Goal: Information Seeking & Learning: Learn about a topic

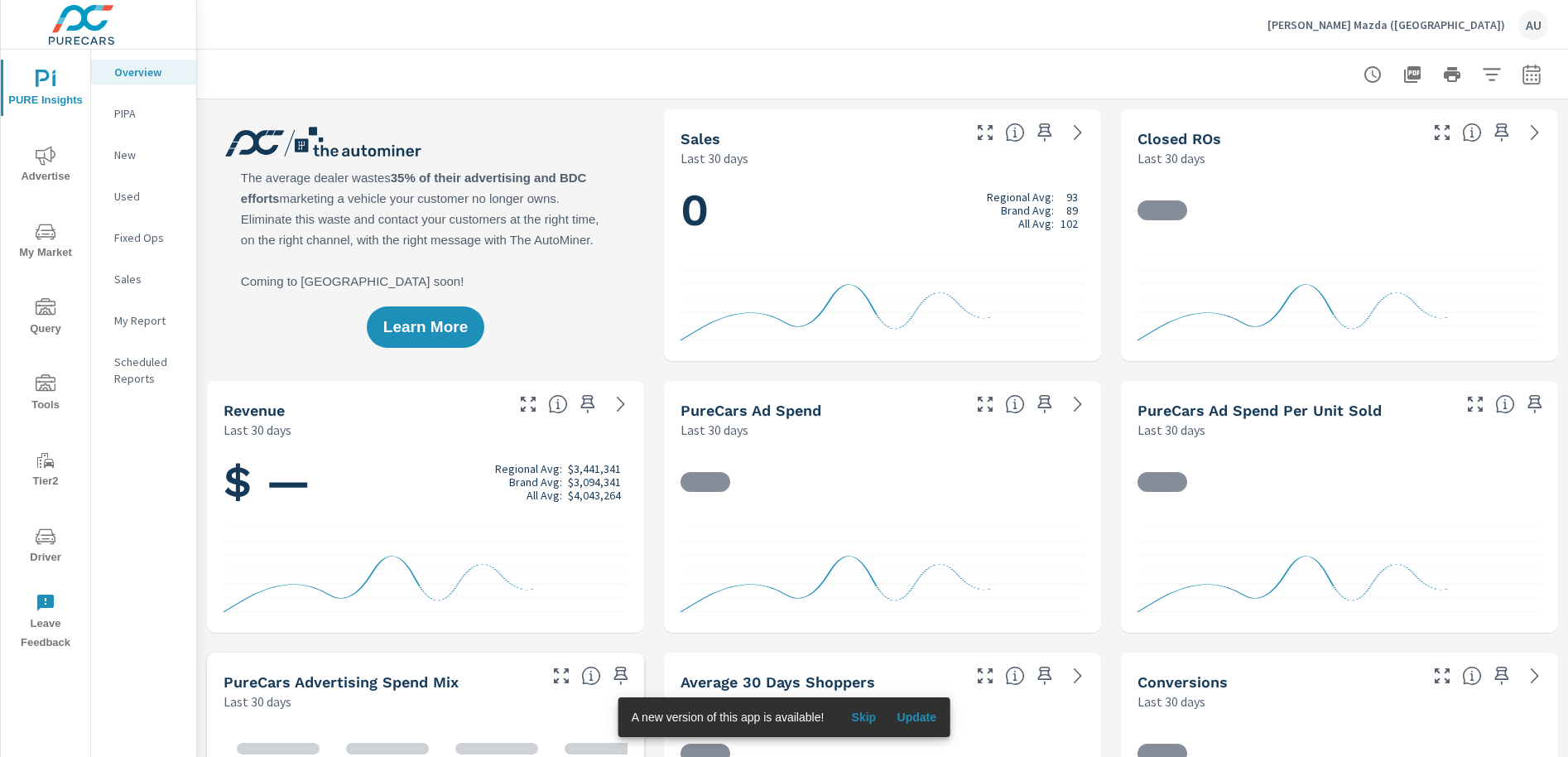
click at [619, 257] on div "Learn More" at bounding box center [425, 235] width 437 height 252
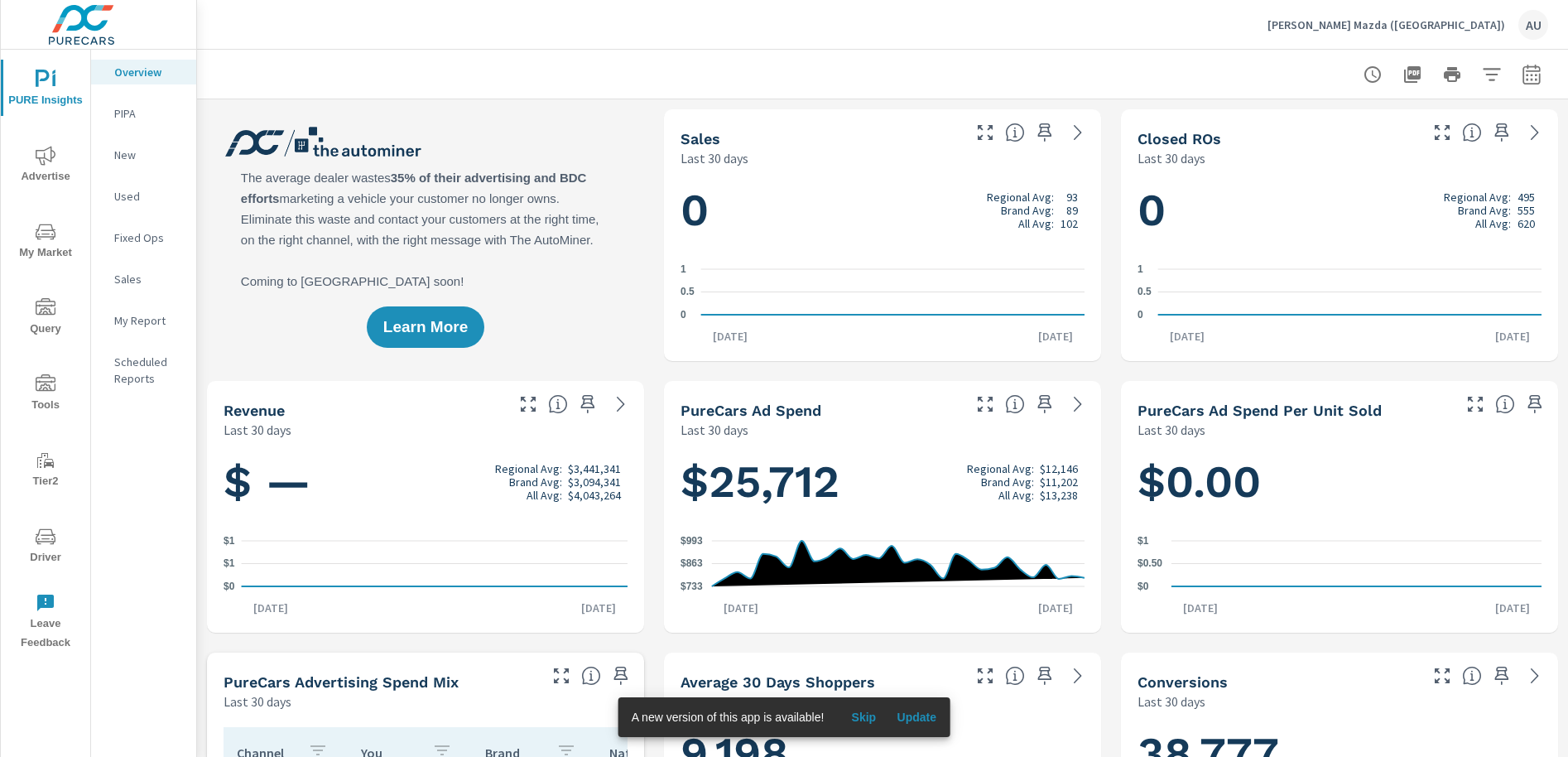
scroll to position [1, 0]
click at [71, 246] on span "My Market" at bounding box center [45, 242] width 80 height 40
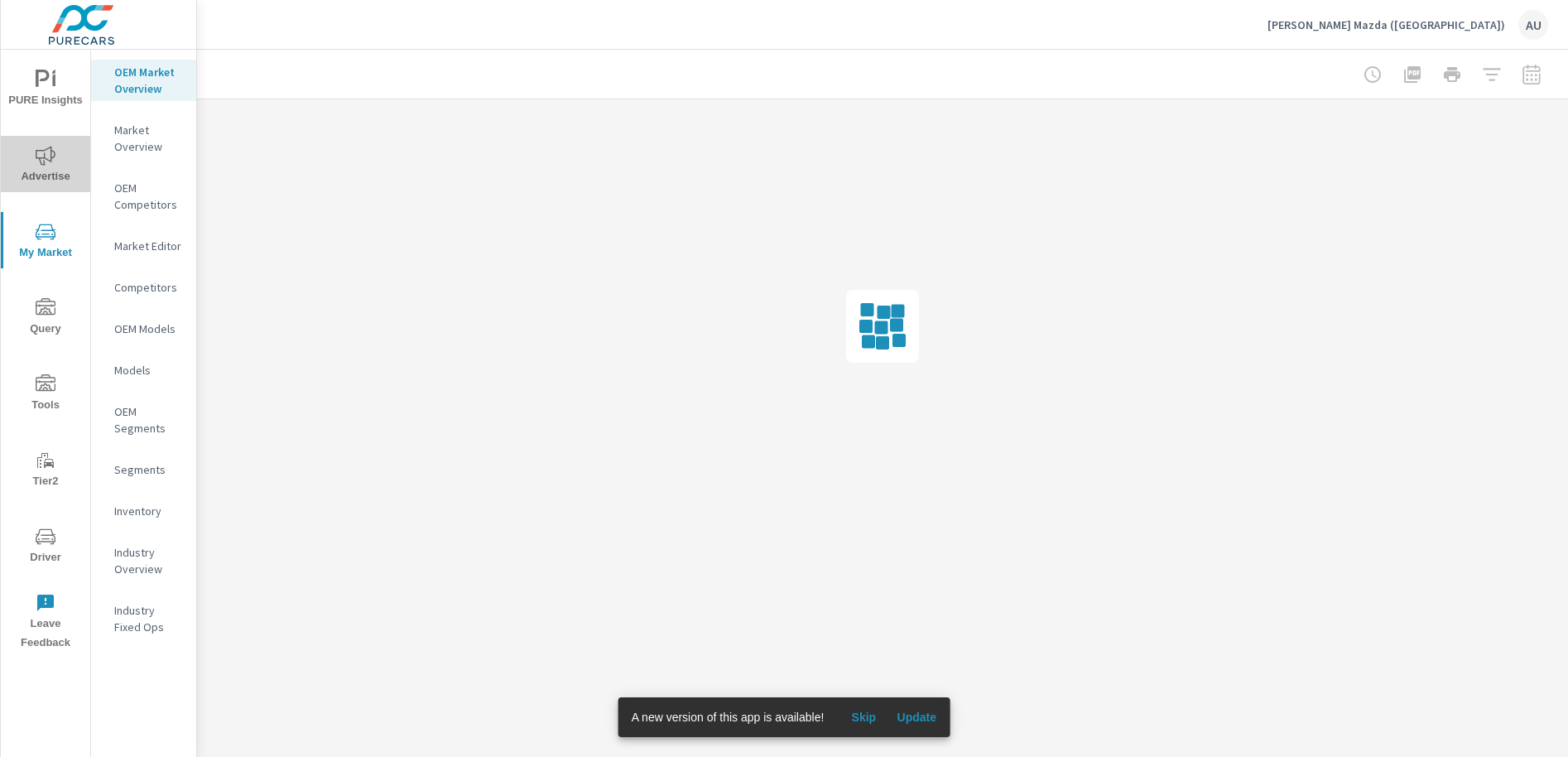
click at [51, 180] on span "Advertise" at bounding box center [45, 166] width 80 height 40
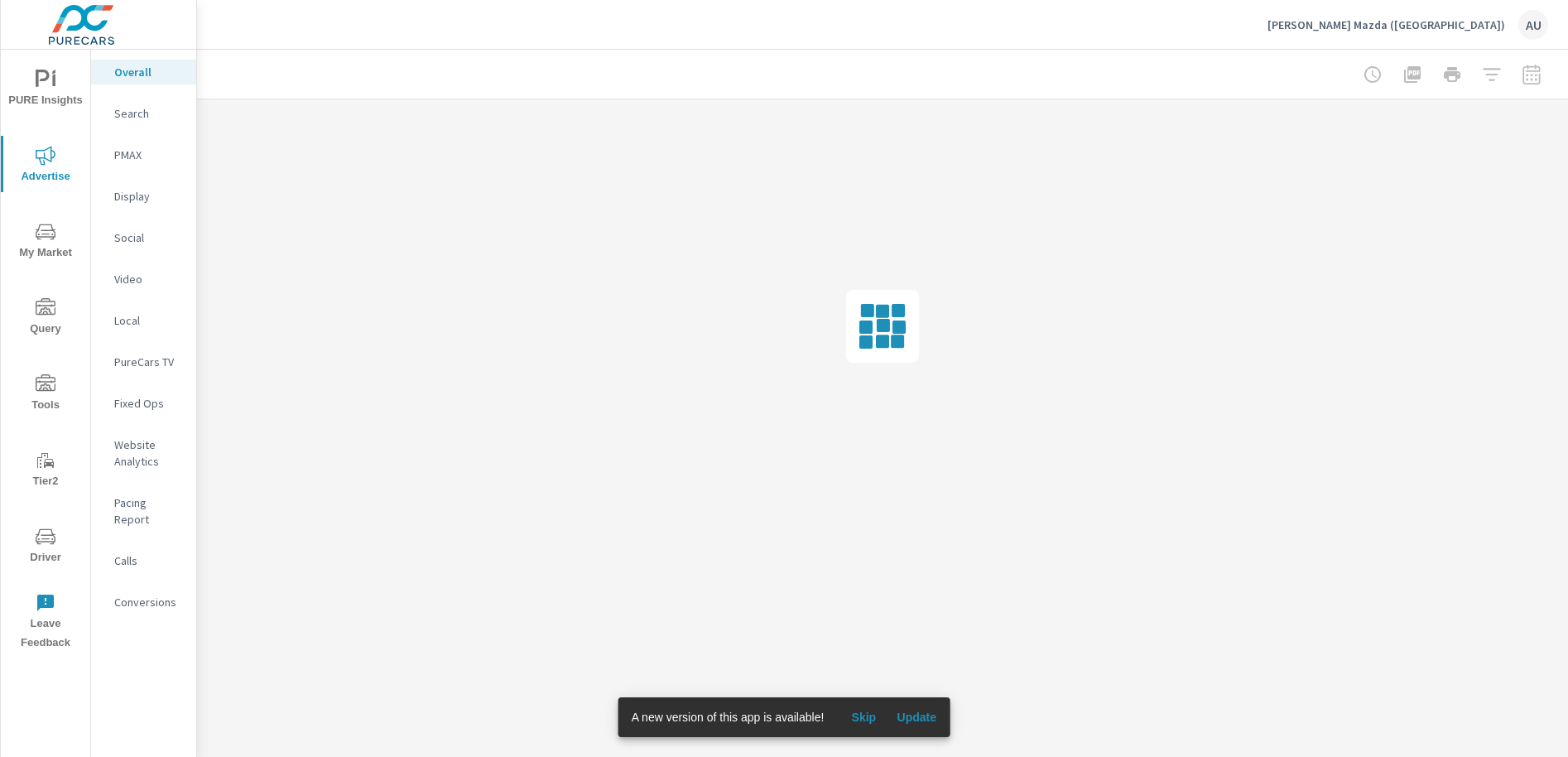
click at [1536, 75] on div at bounding box center [1452, 74] width 192 height 33
click at [1285, 31] on div "[PERSON_NAME] Mazda ([GEOGRAPHIC_DATA]) AU" at bounding box center [882, 24] width 1331 height 49
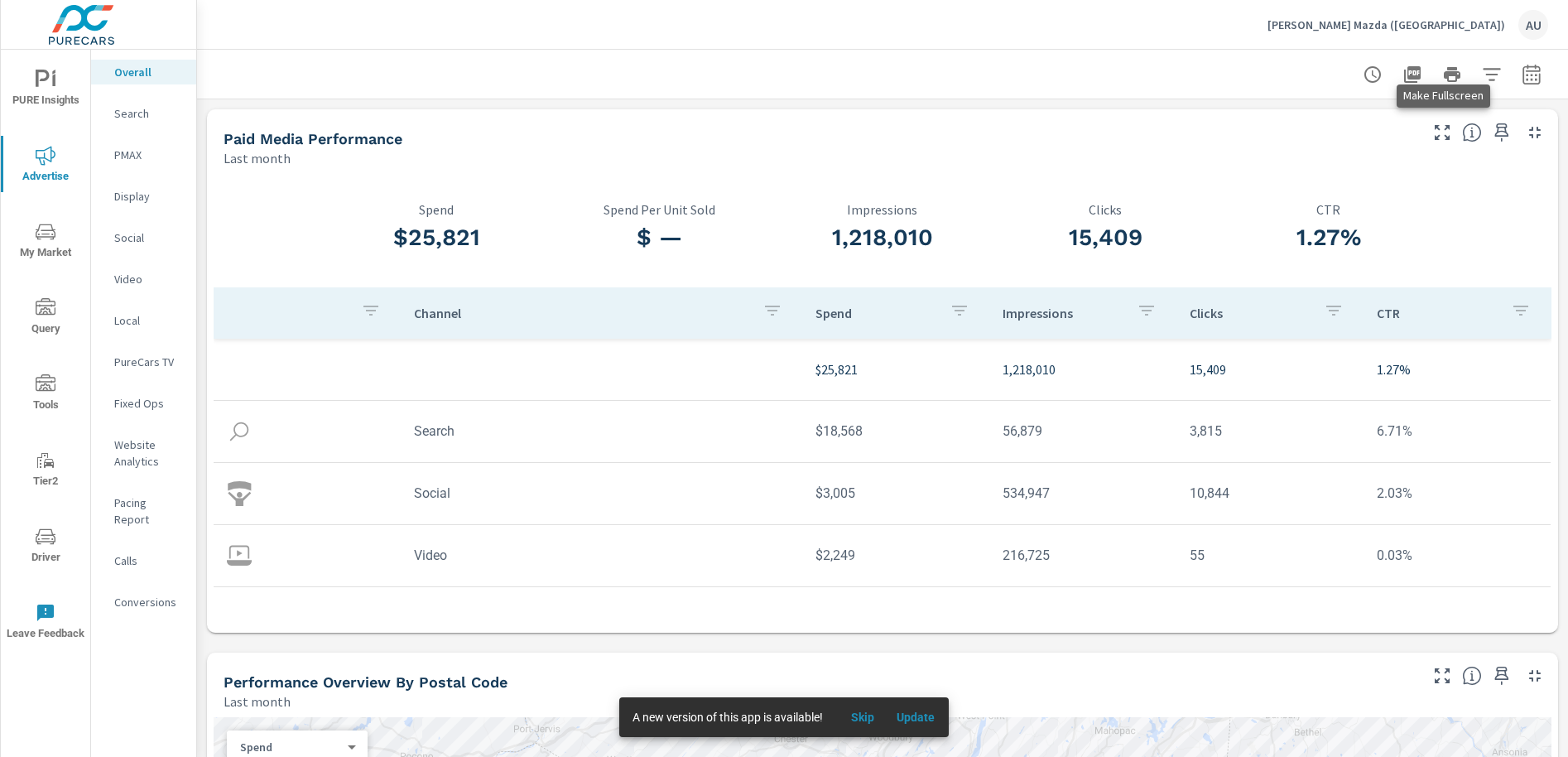
click at [1452, 137] on button "button" at bounding box center [1442, 133] width 27 height 27
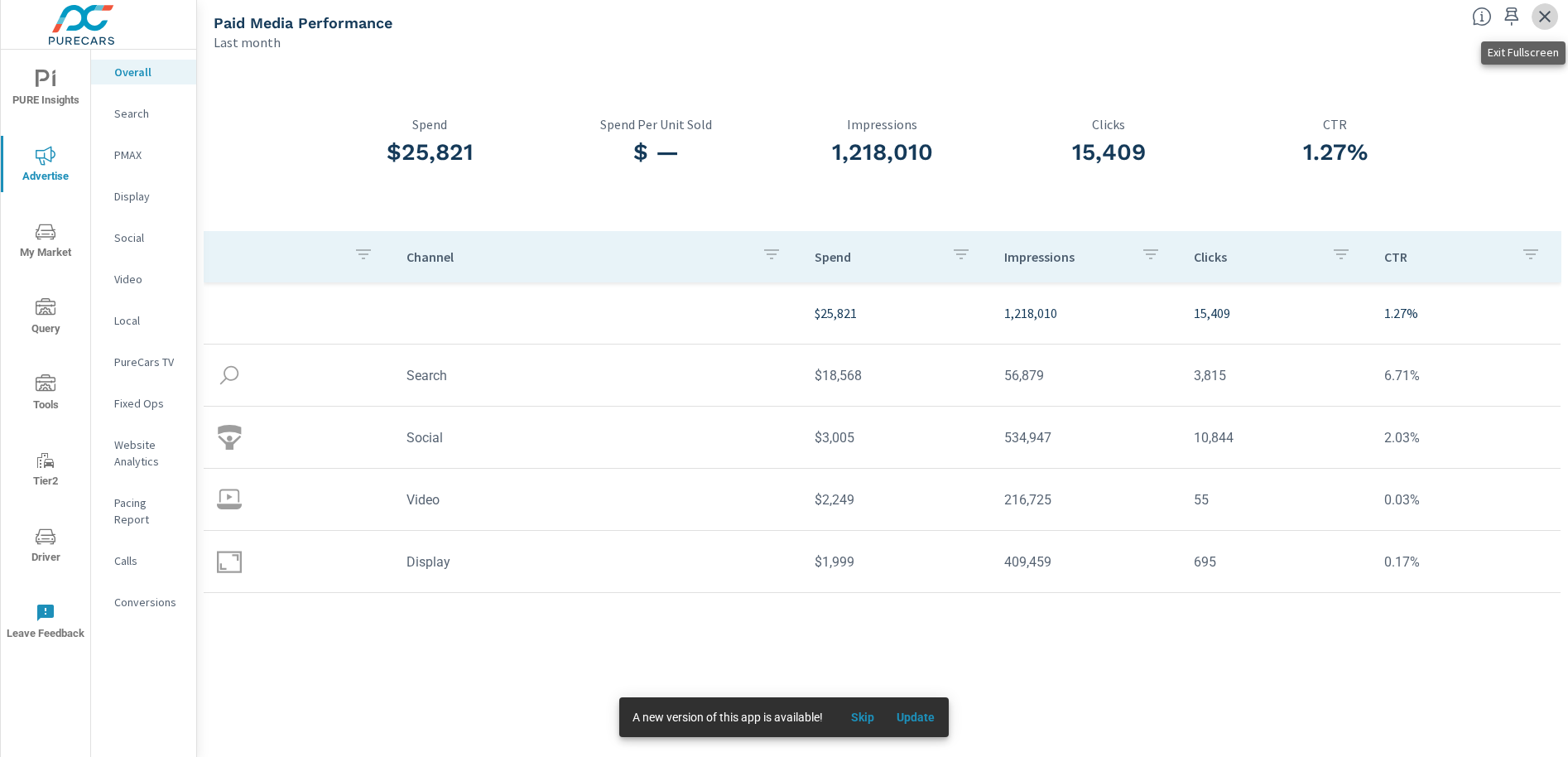
click at [1536, 22] on icon "button" at bounding box center [1544, 16] width 20 height 20
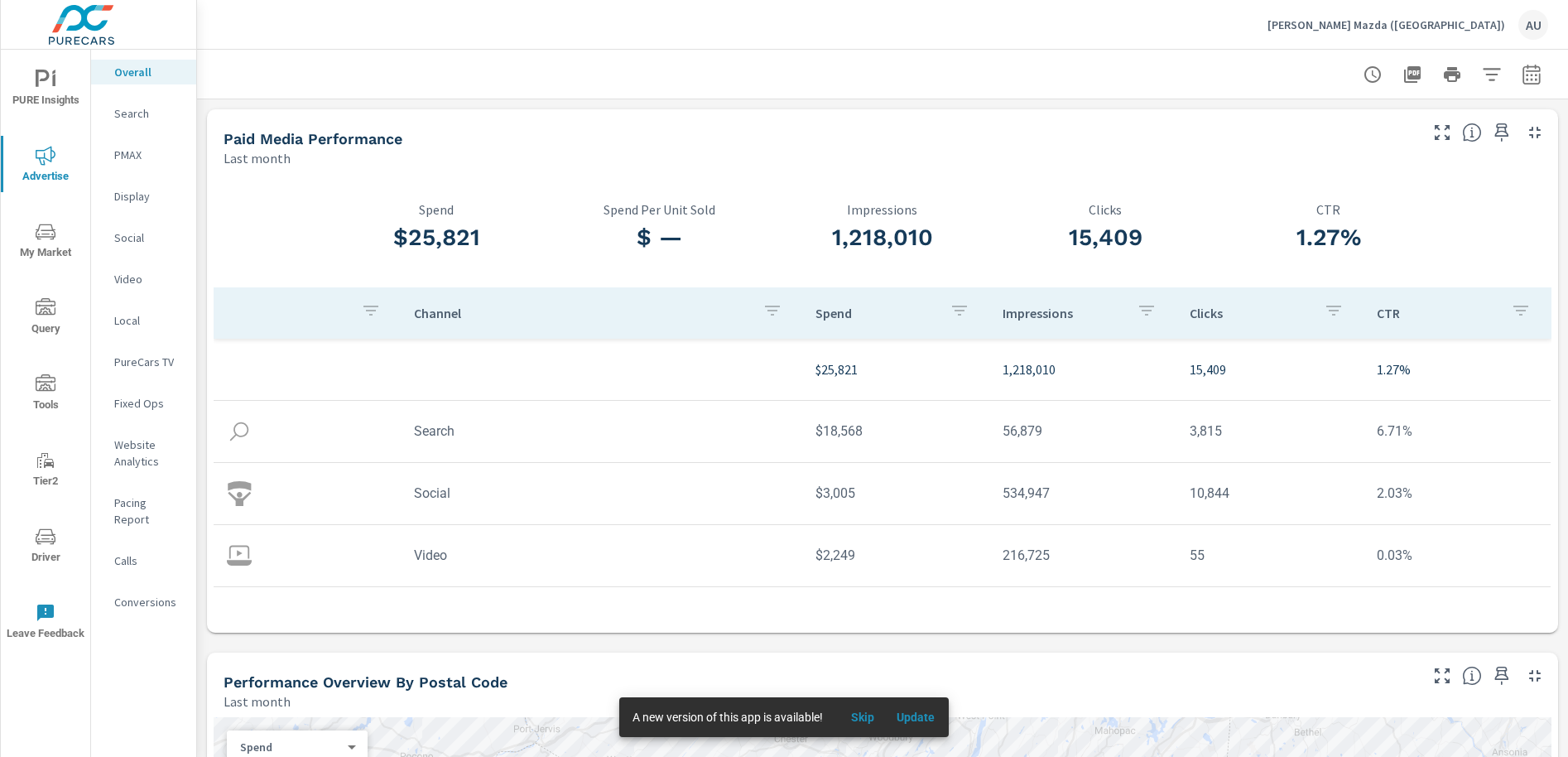
click at [748, 603] on div "Channel Spend Impressions Clicks CTR $25,821 1,218,010 15,409 1.27% Search $18,…" at bounding box center [881, 456] width 1338 height 339
click at [158, 116] on p "Search" at bounding box center [149, 112] width 69 height 16
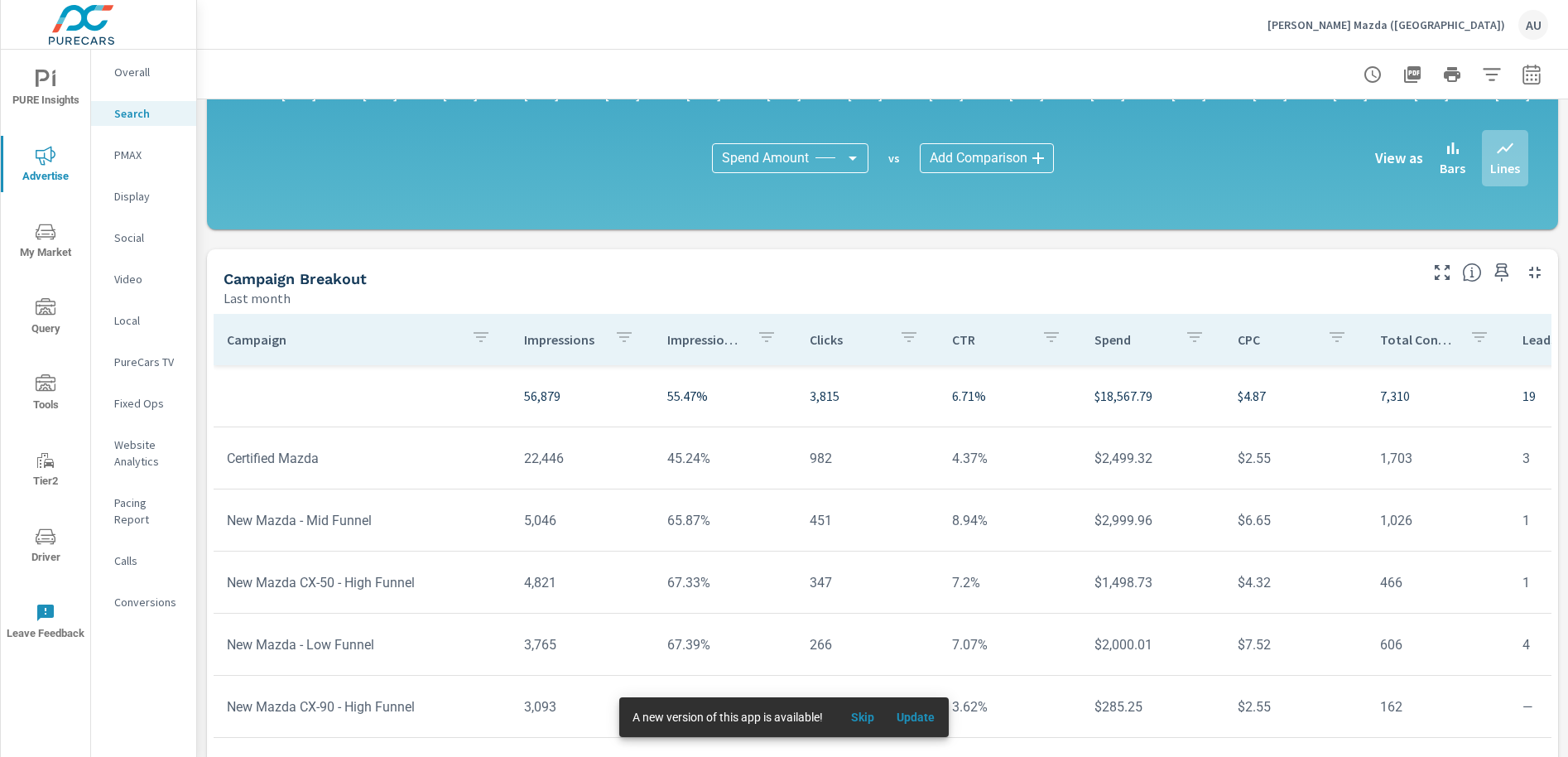
scroll to position [1108, 0]
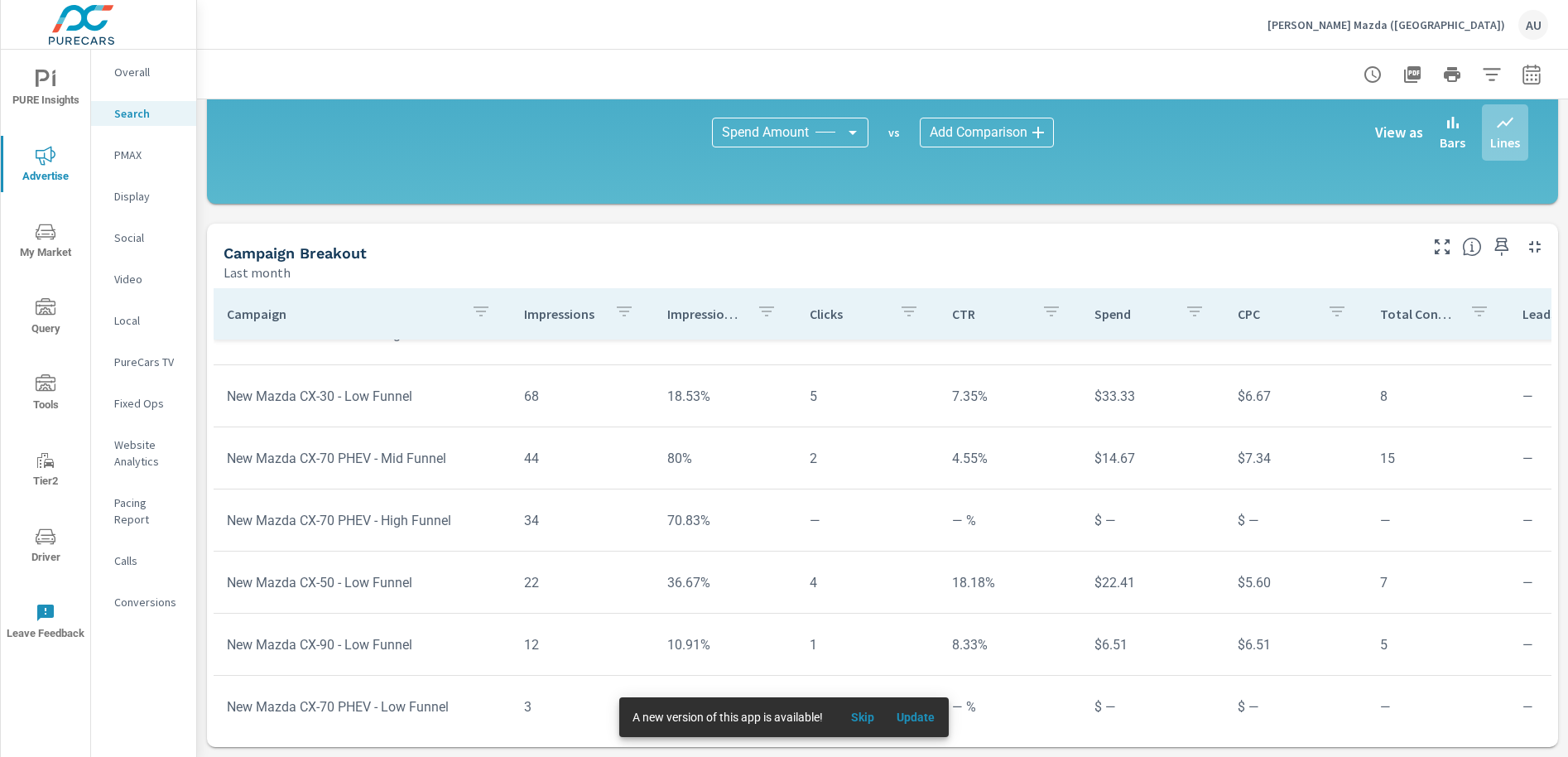
scroll to position [1177, 0]
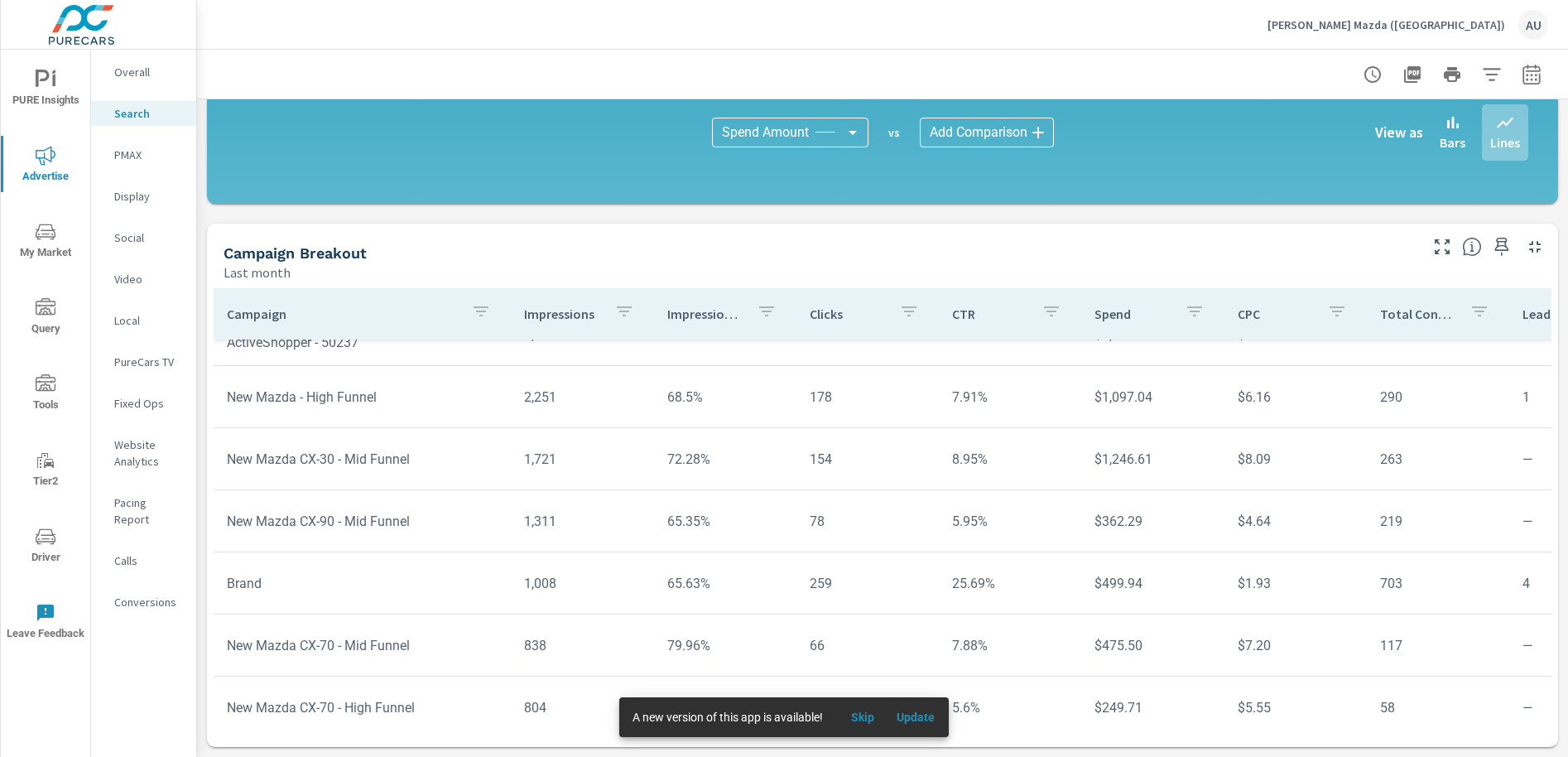
scroll to position [353, 0]
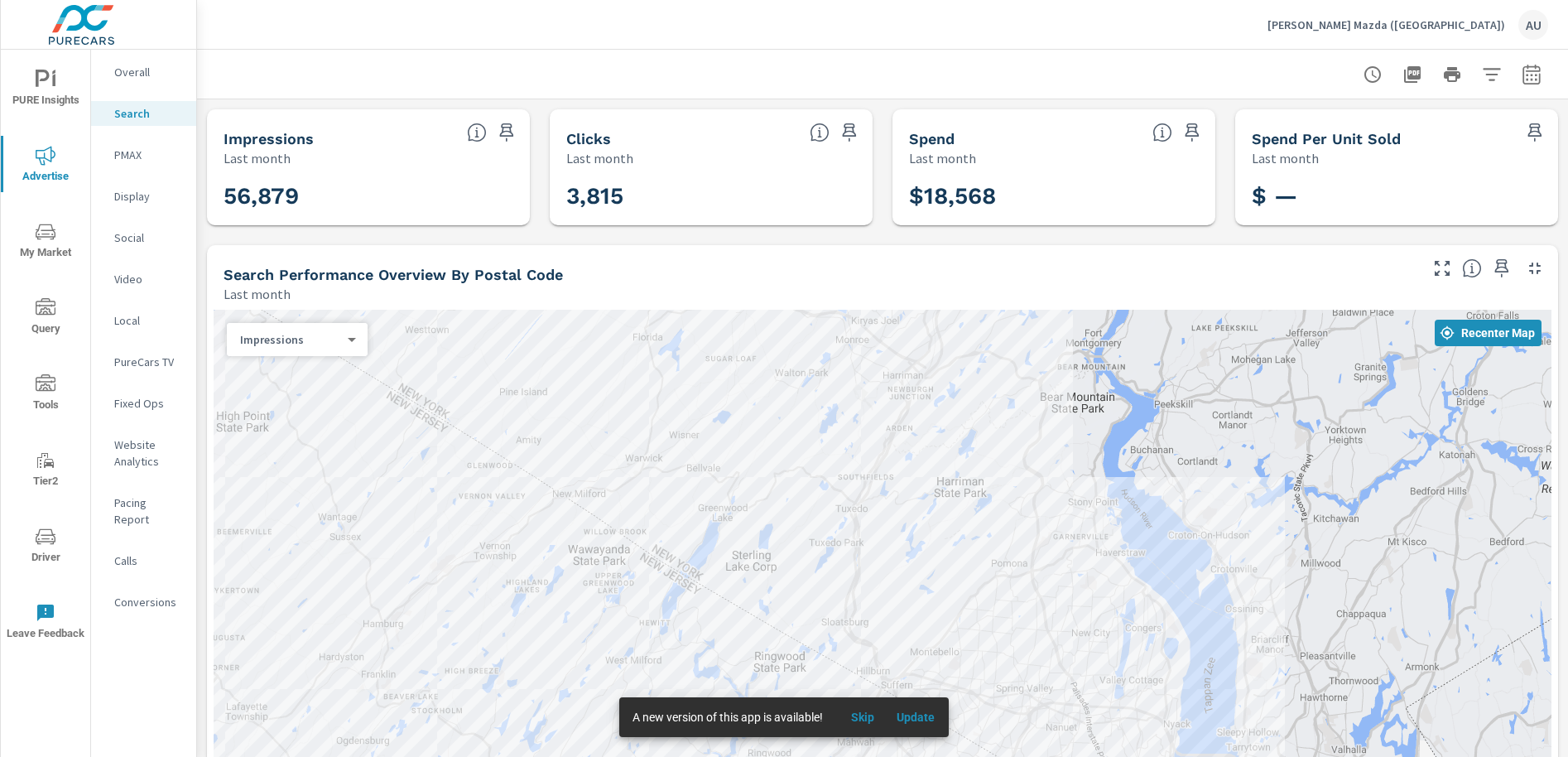
click at [849, 251] on div "Search Performance Overview By Postal Code Last month" at bounding box center [815, 274] width 1216 height 59
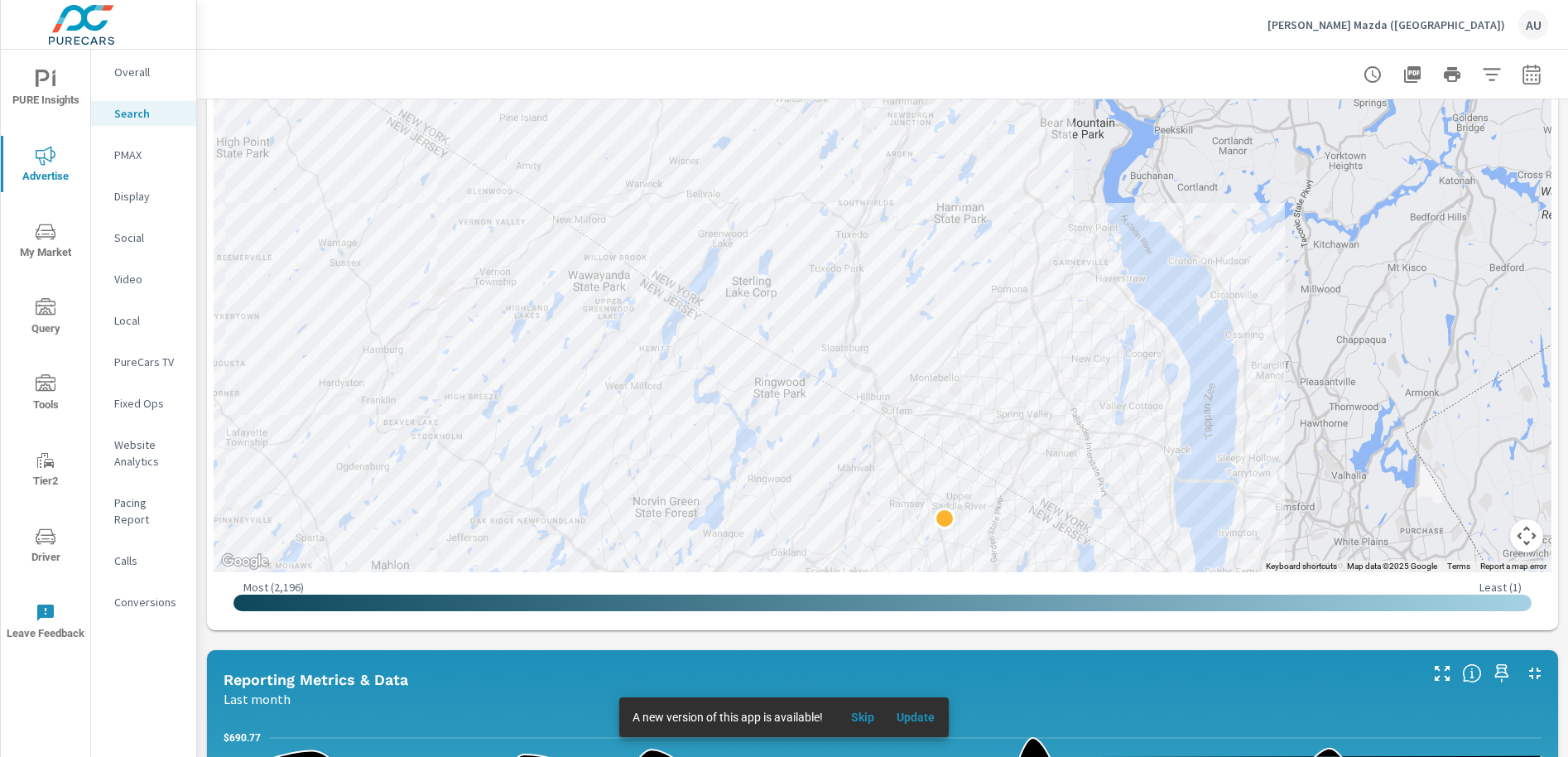
scroll to position [278, 0]
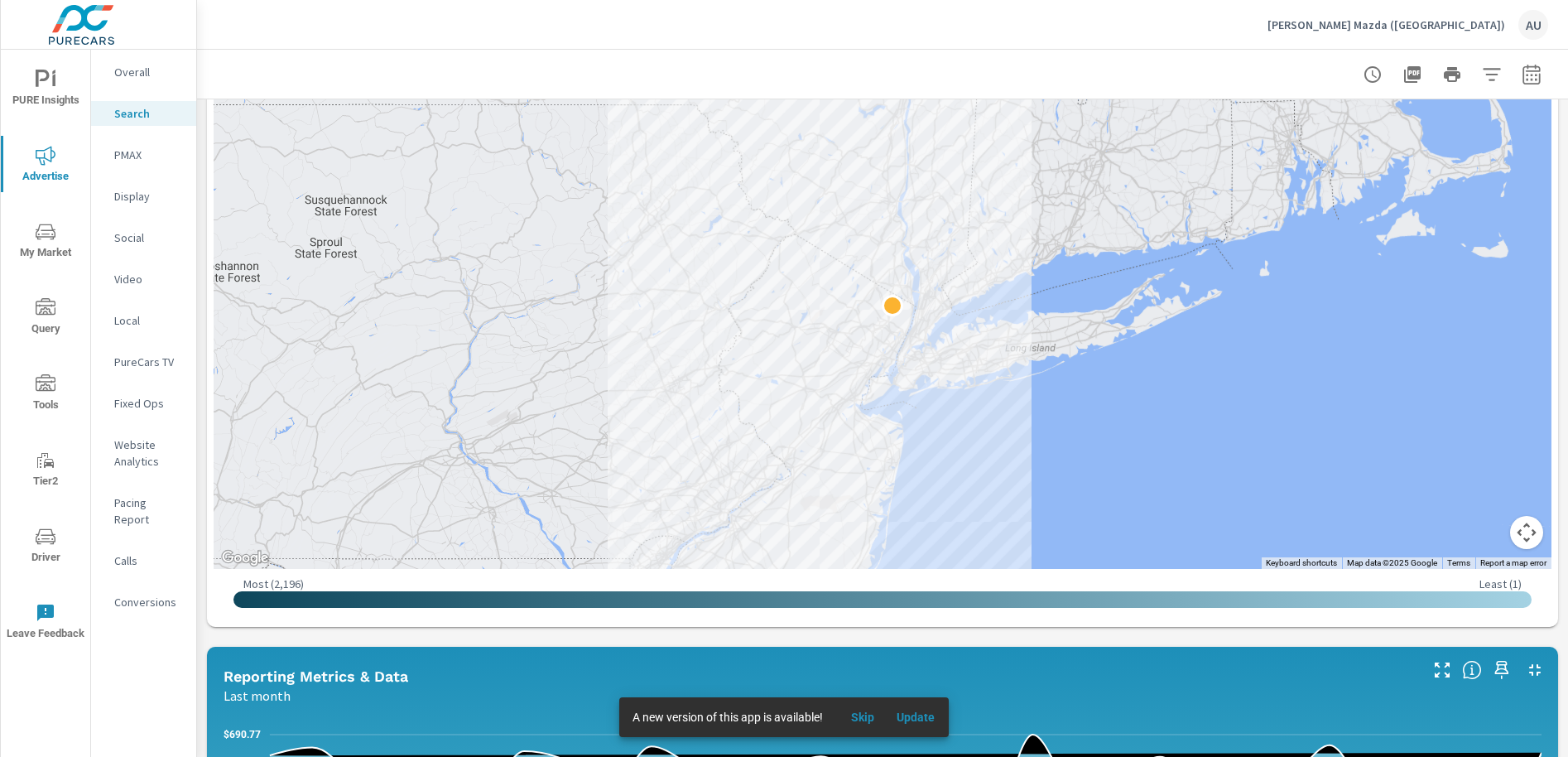
click at [1073, 76] on div at bounding box center [882, 74] width 1331 height 49
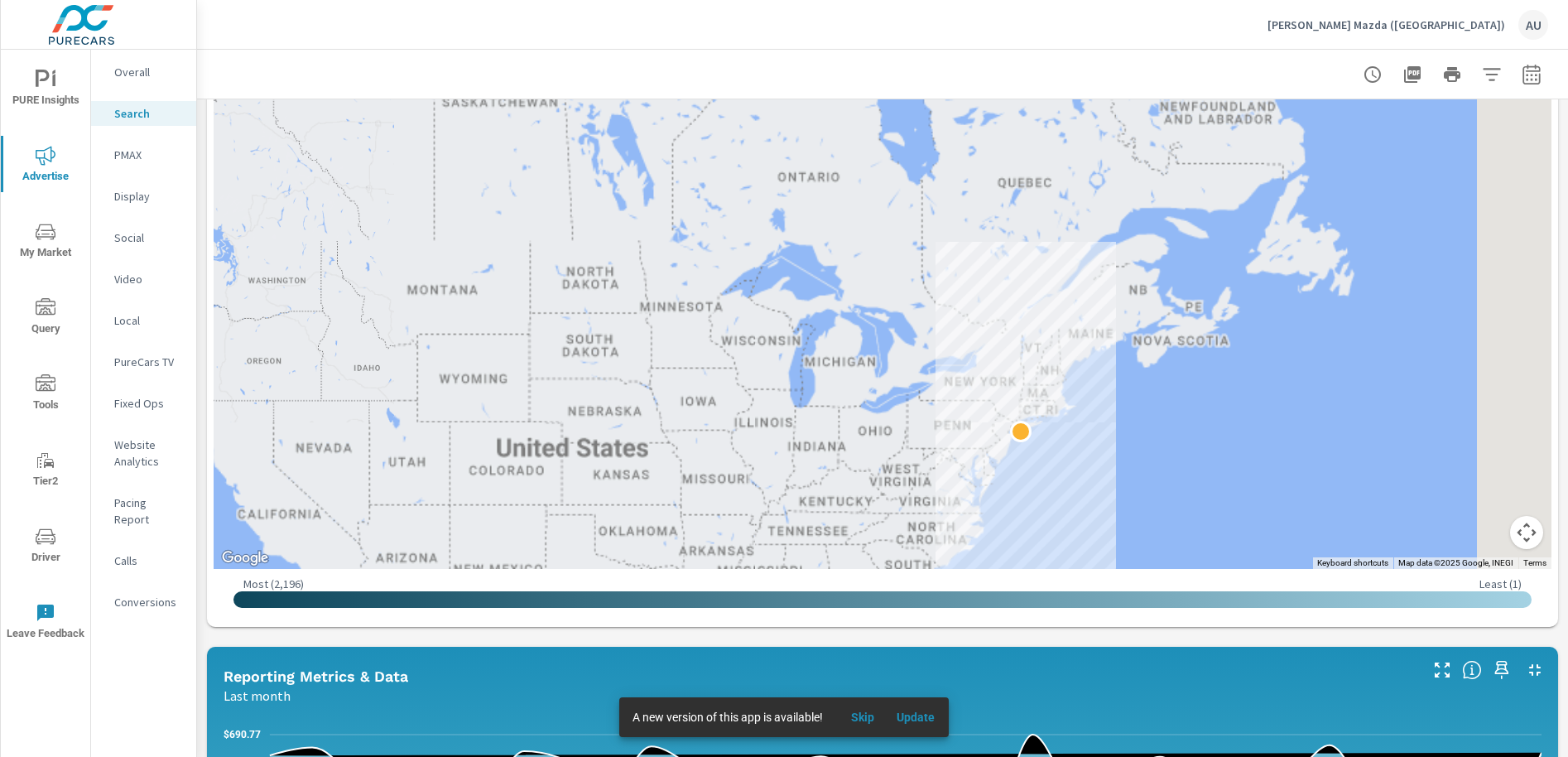
scroll to position [315, 0]
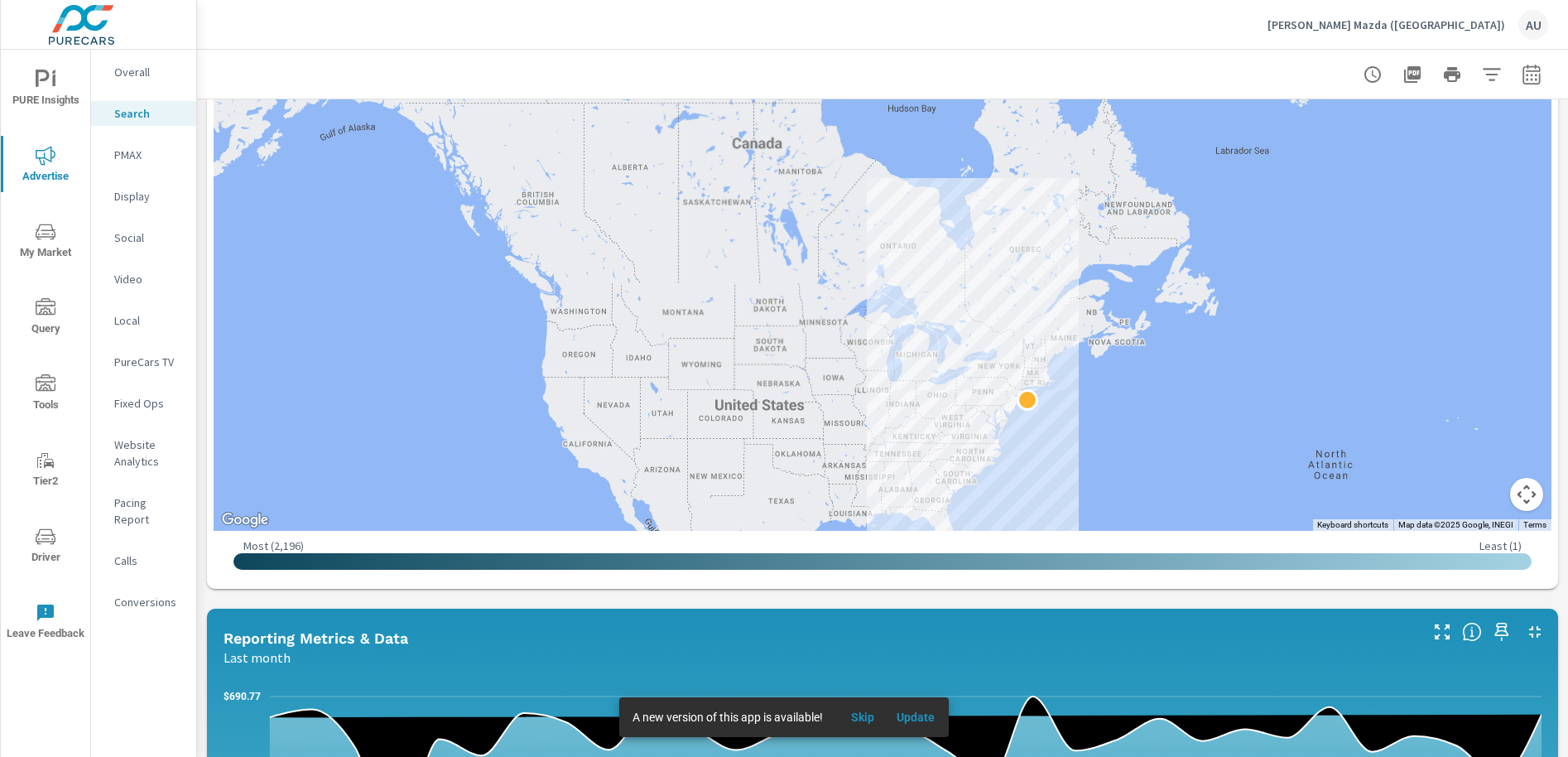
click at [901, 594] on div "Impressions Last month 56,879 Clicks Last month 3,815 Spend Last month $18,568 …" at bounding box center [882, 667] width 1371 height 1766
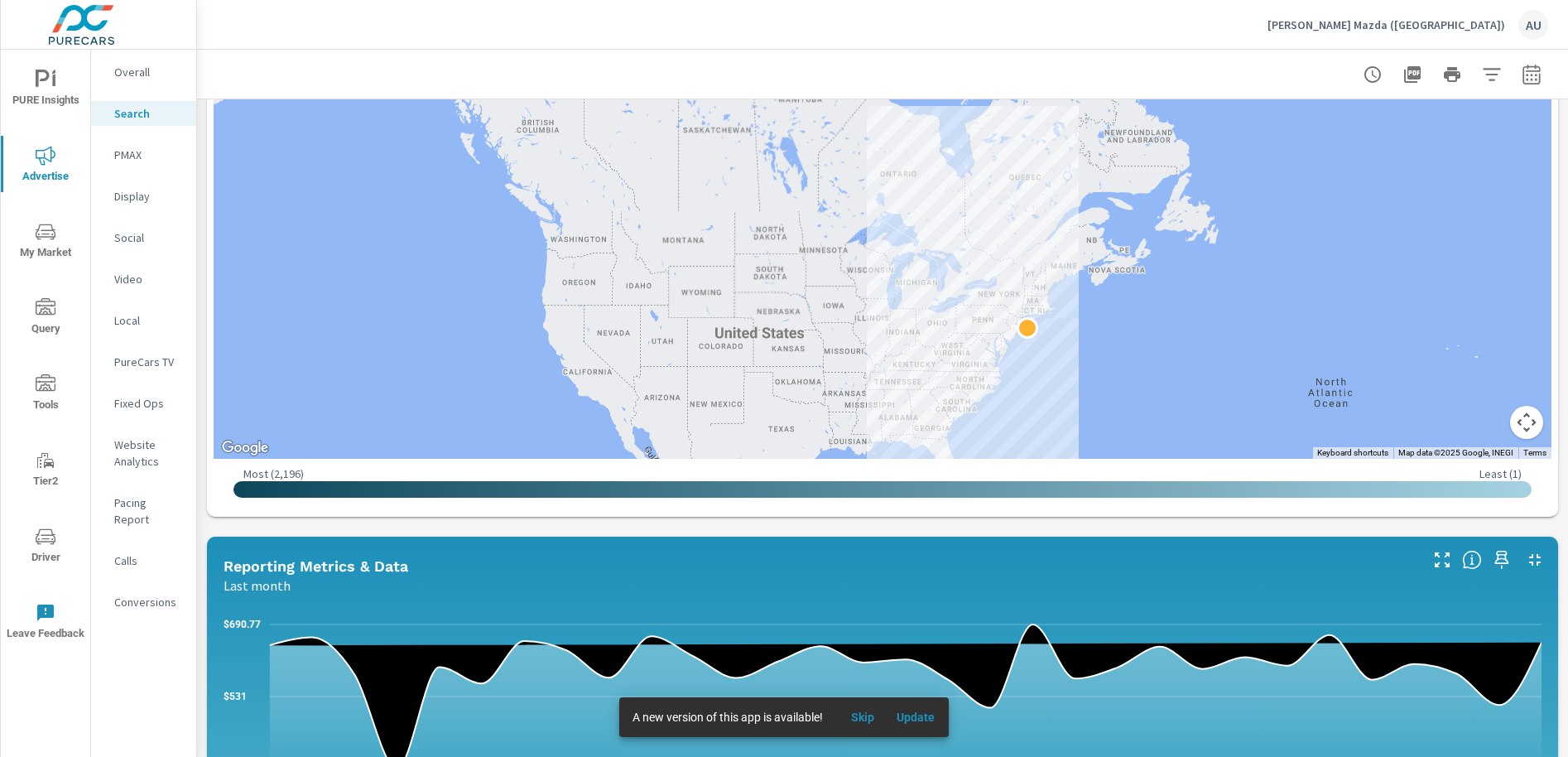
click at [836, 509] on div "← Move left → Move right ↑ Move up ↓ Move down + Zoom in - Zoom out Home Jump l…" at bounding box center [882, 216] width 1351 height 601
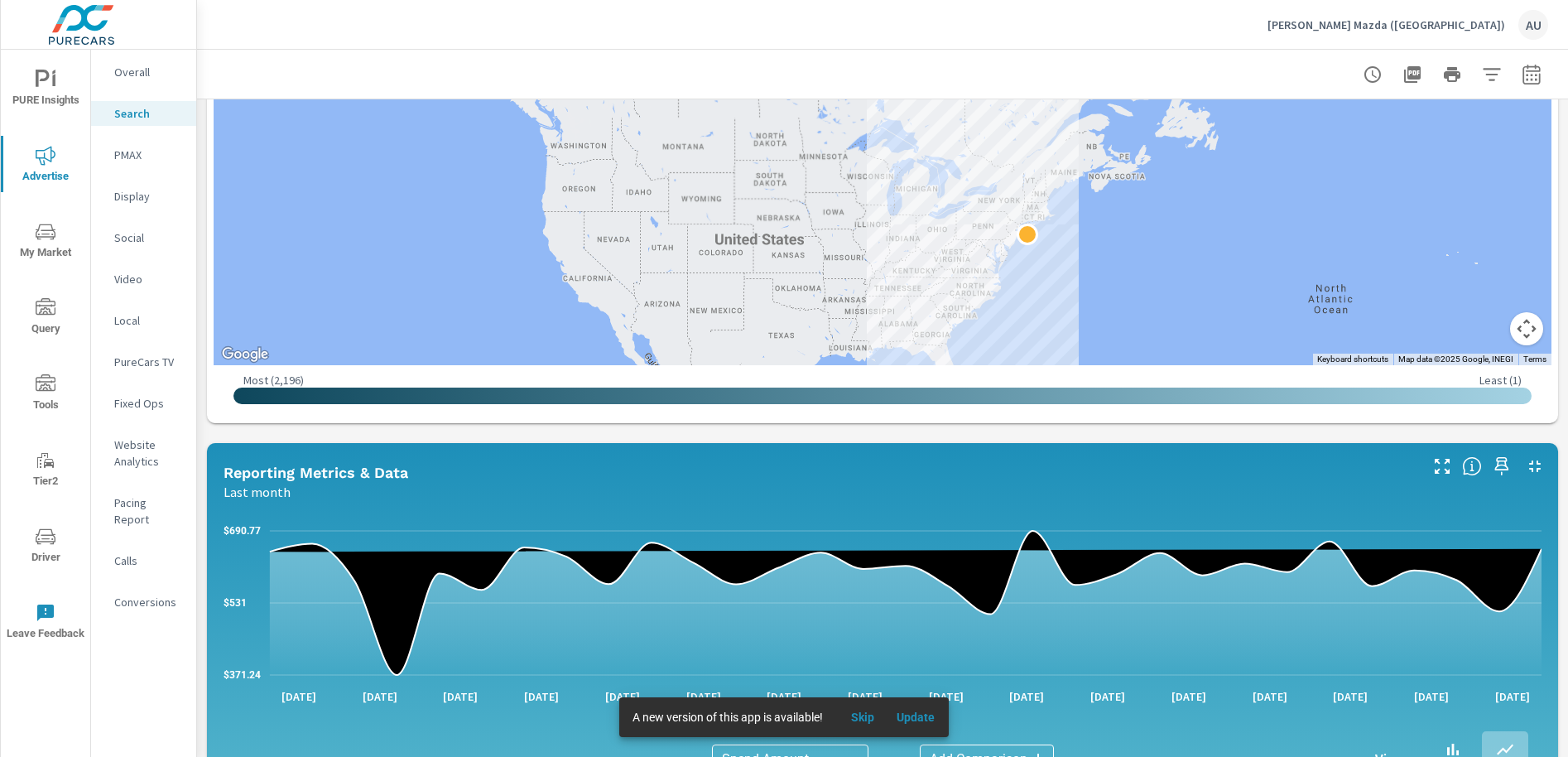
scroll to position [910, 0]
